Goal: Task Accomplishment & Management: Use online tool/utility

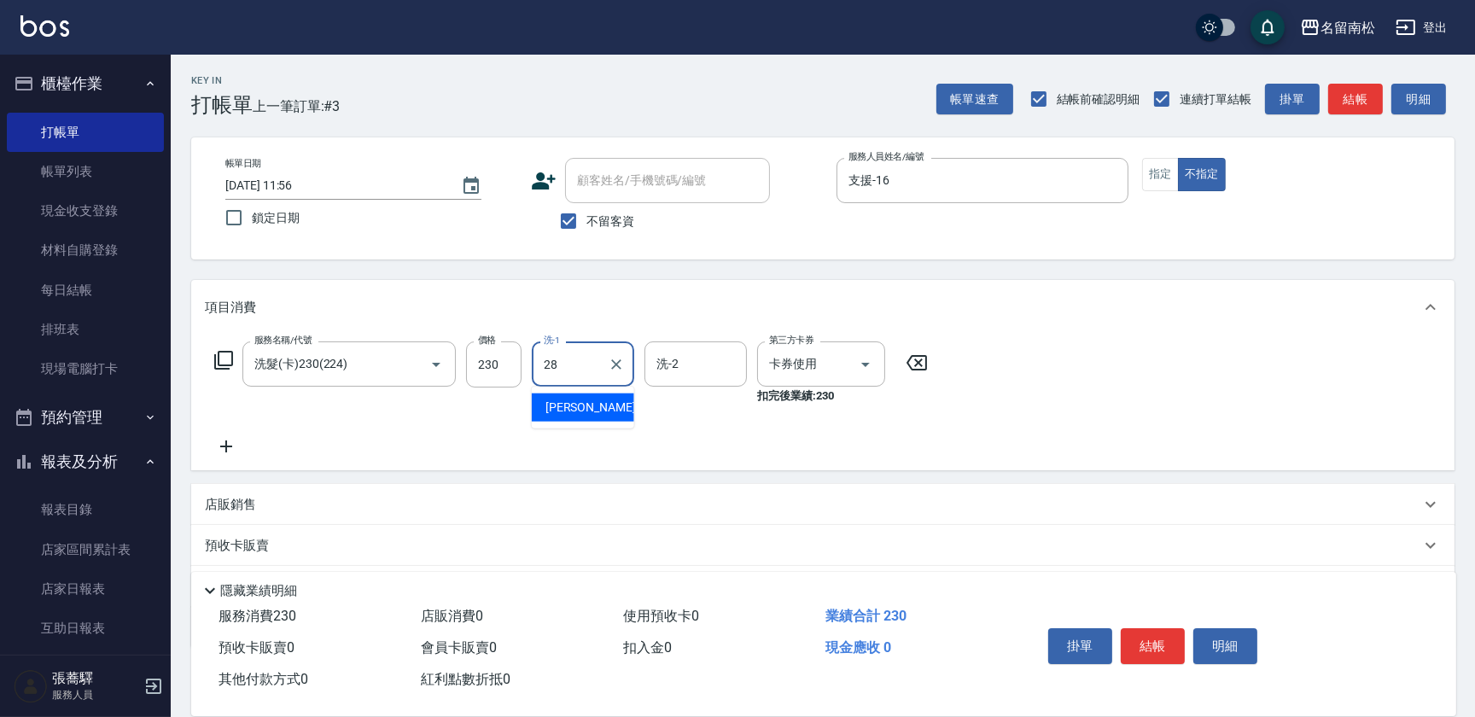
type input "[PERSON_NAME]-28"
click at [1131, 628] on button "結帳" at bounding box center [1153, 646] width 64 height 36
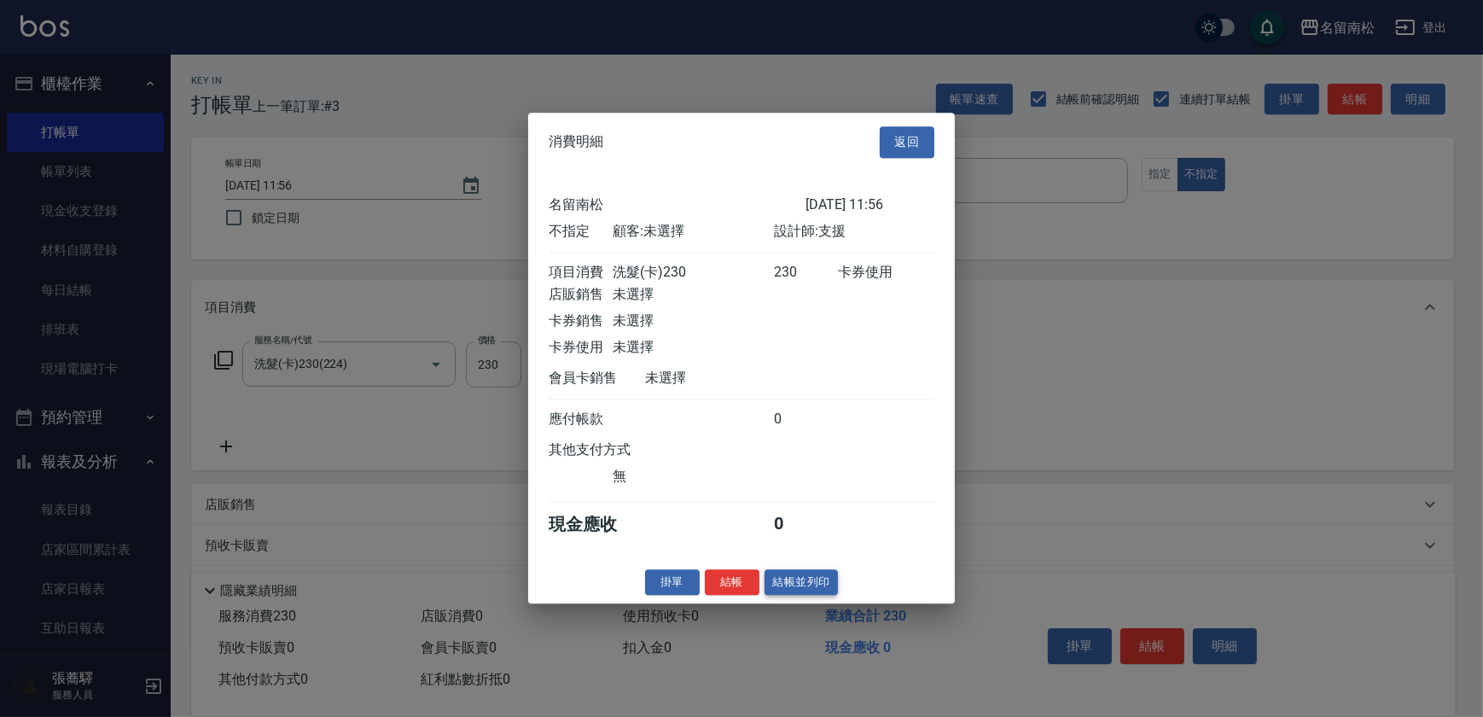
click at [815, 595] on button "結帳並列印" at bounding box center [802, 582] width 74 height 26
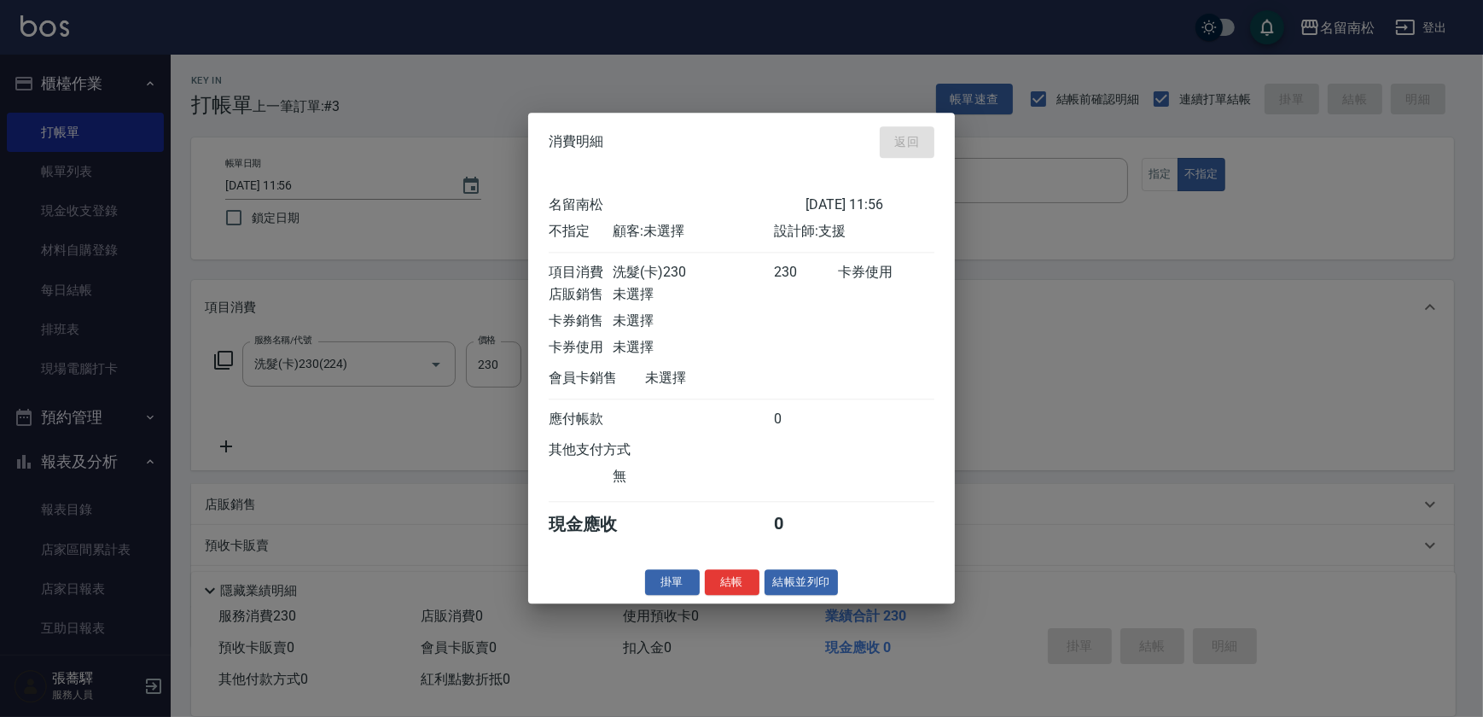
type input "[DATE] 12:51"
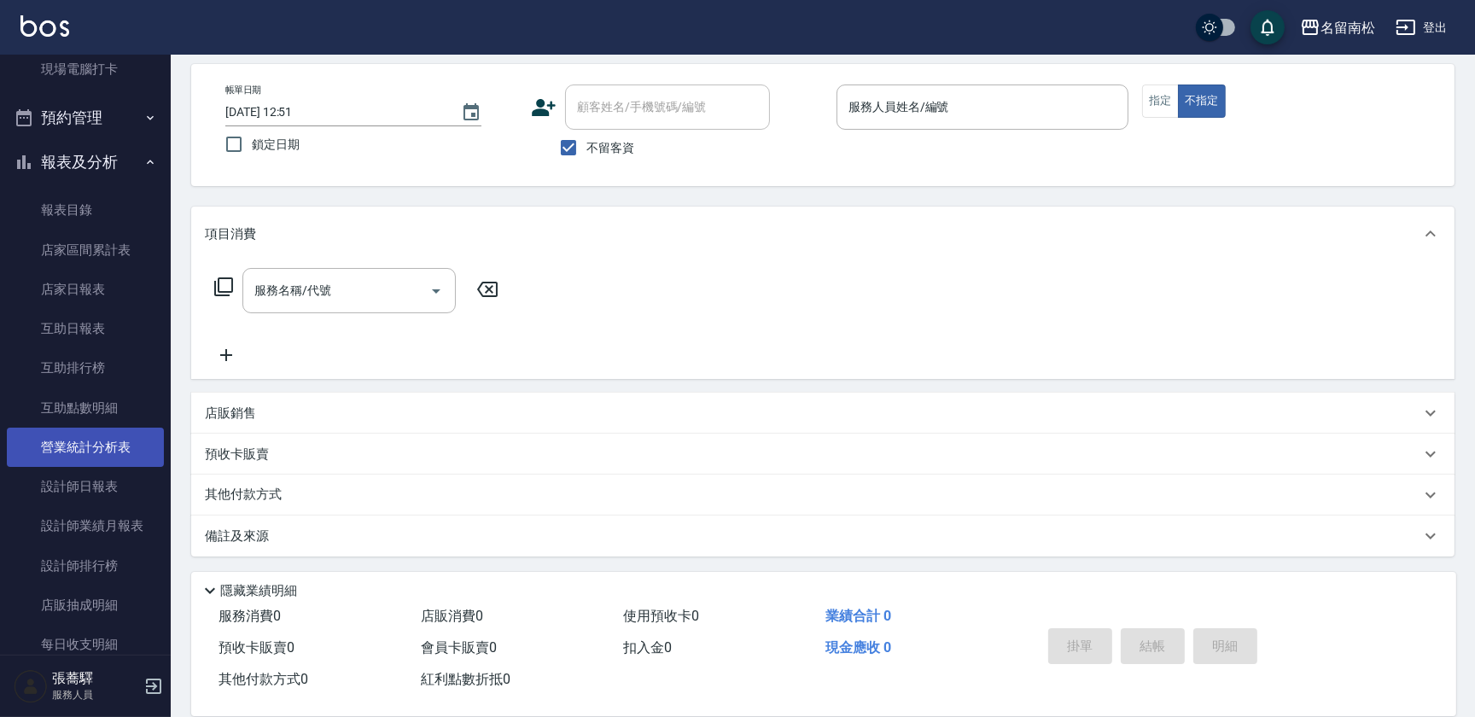
scroll to position [310, 0]
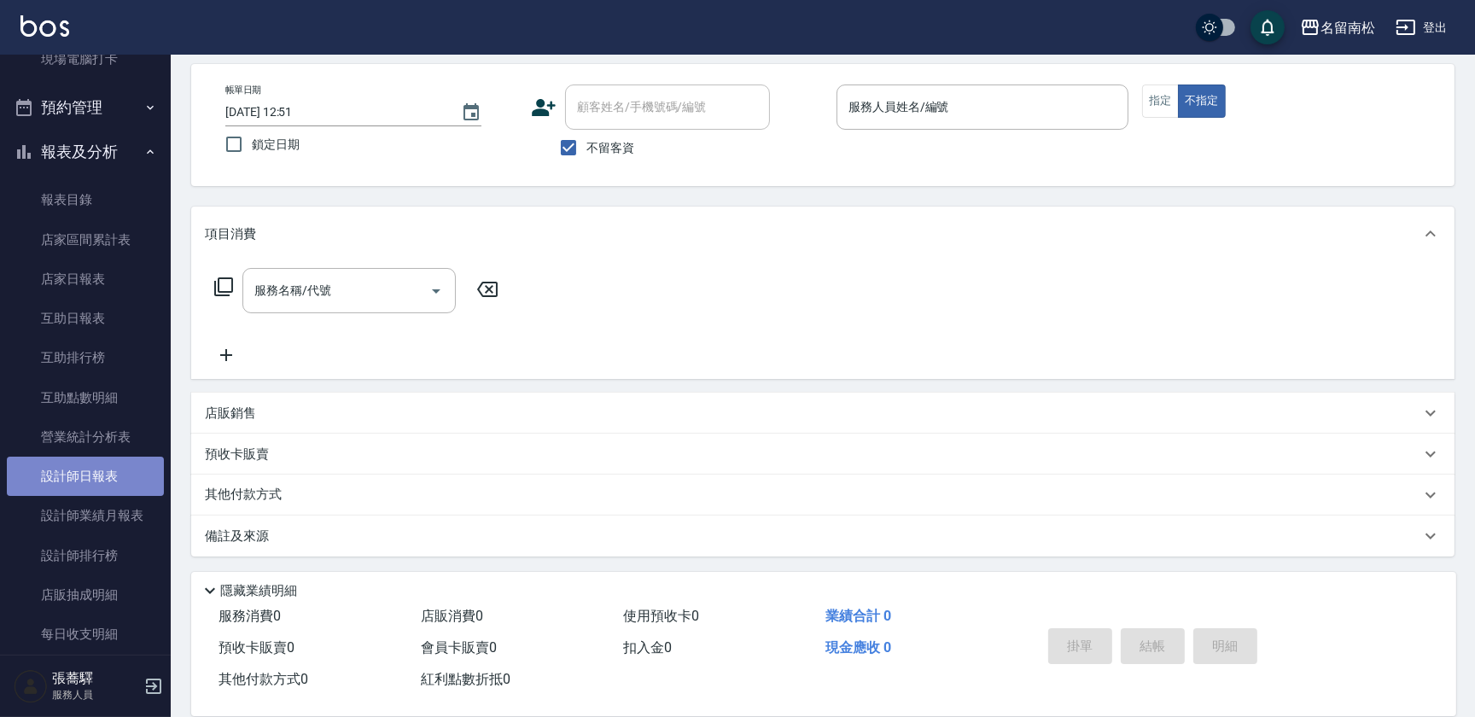
click at [125, 486] on link "設計師日報表" at bounding box center [85, 476] width 157 height 39
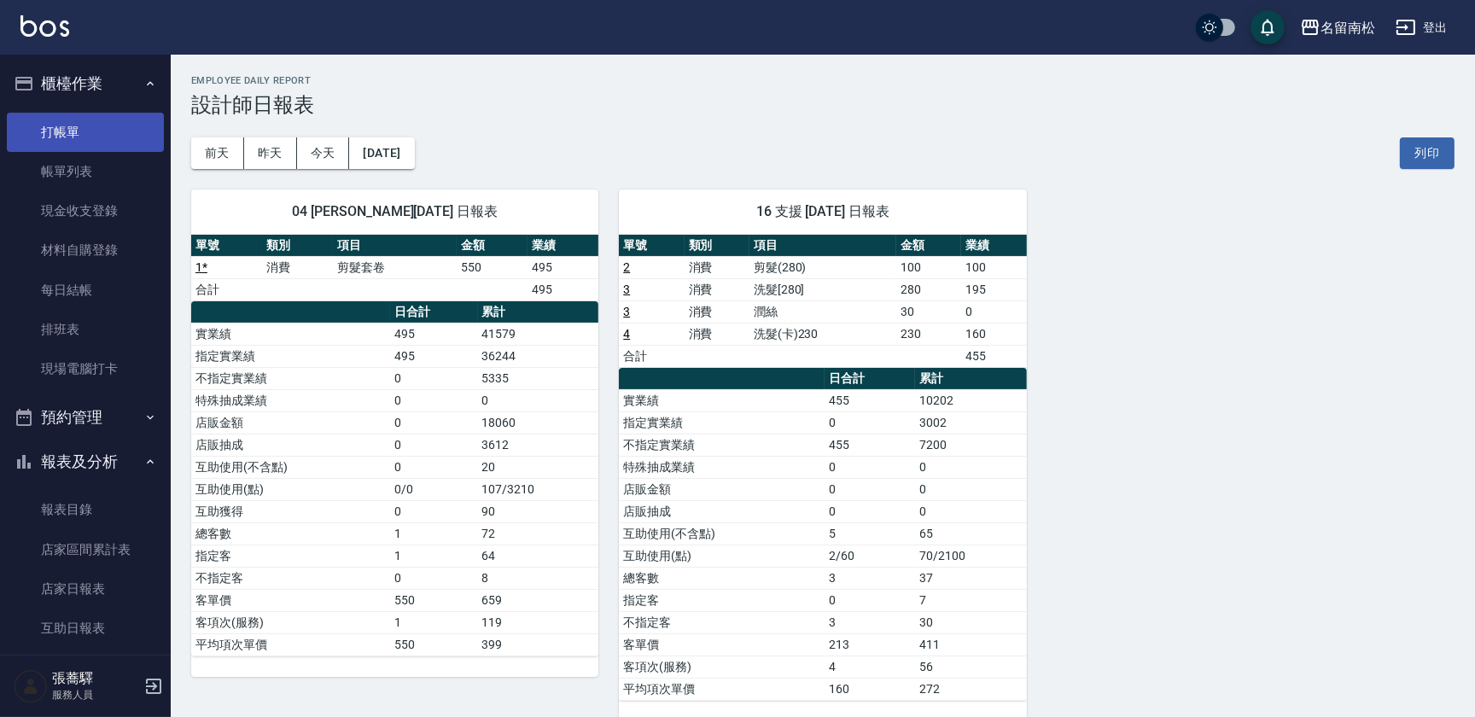
click at [102, 125] on link "打帳單" at bounding box center [85, 132] width 157 height 39
